Goal: Task Accomplishment & Management: Manage account settings

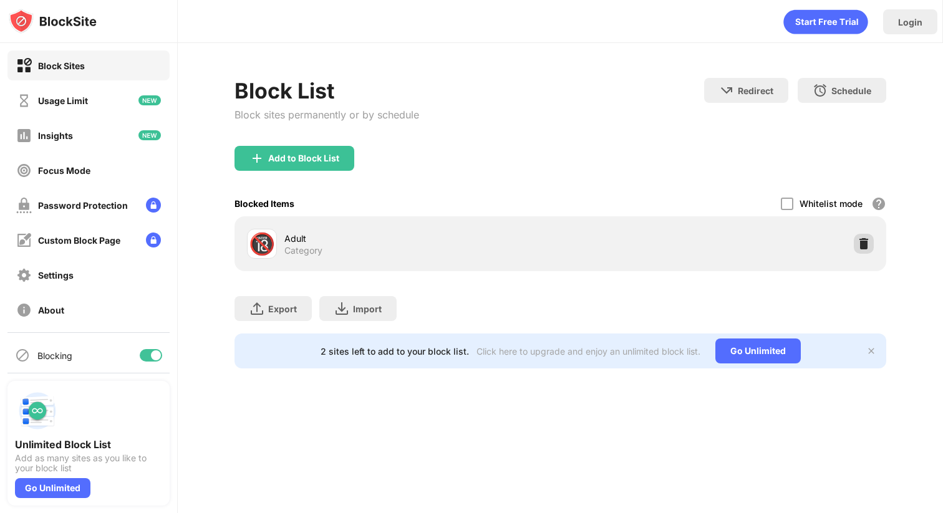
click at [865, 238] on img at bounding box center [863, 244] width 12 height 12
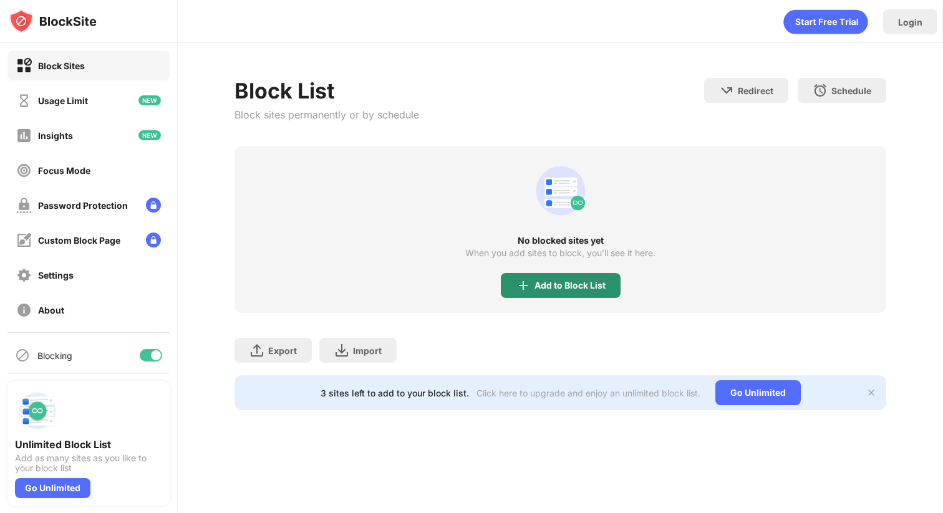
click at [566, 283] on div "Add to Block List" at bounding box center [569, 286] width 71 height 10
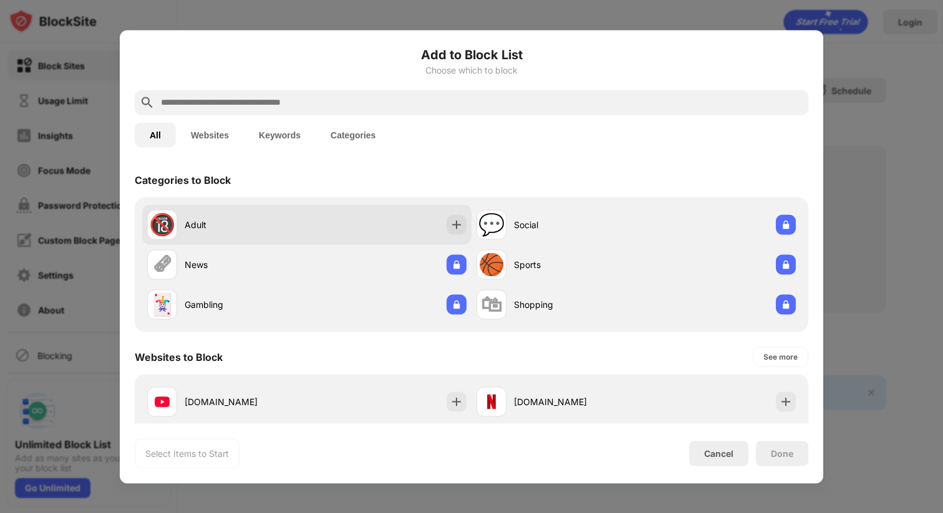
click at [191, 229] on div "Adult" at bounding box center [246, 224] width 122 height 13
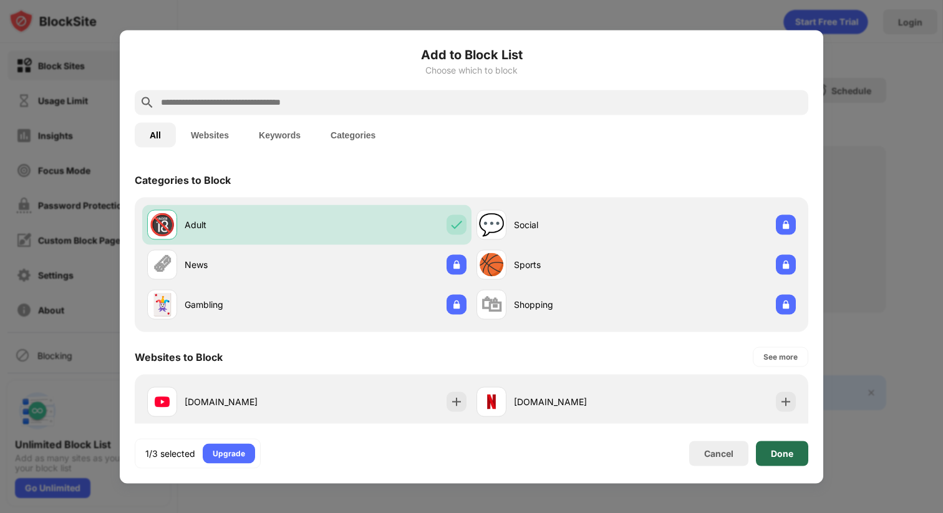
click at [781, 456] on div "Done" at bounding box center [782, 453] width 22 height 10
